Goal: Task Accomplishment & Management: Manage account settings

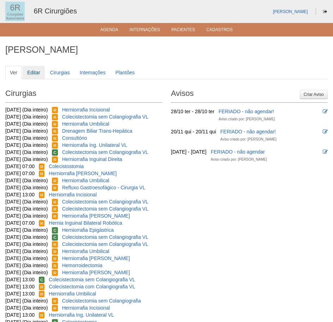
click at [32, 74] on link "Editar" at bounding box center [34, 72] width 22 height 13
